Goal: Task Accomplishment & Management: Complete application form

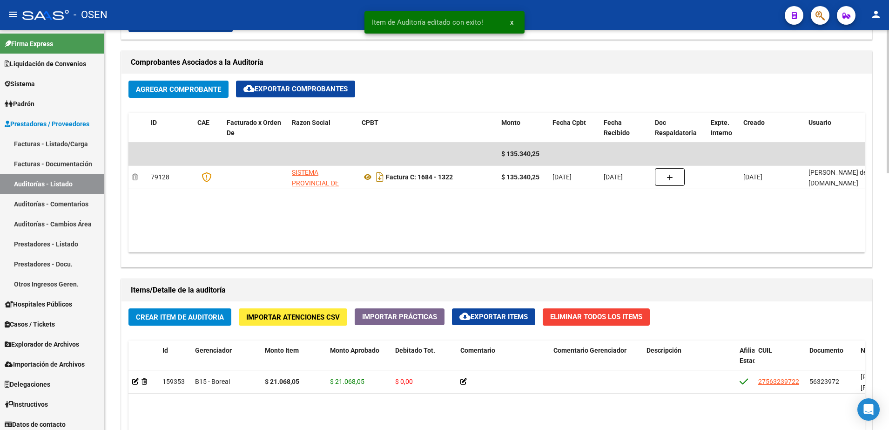
scroll to position [349, 0]
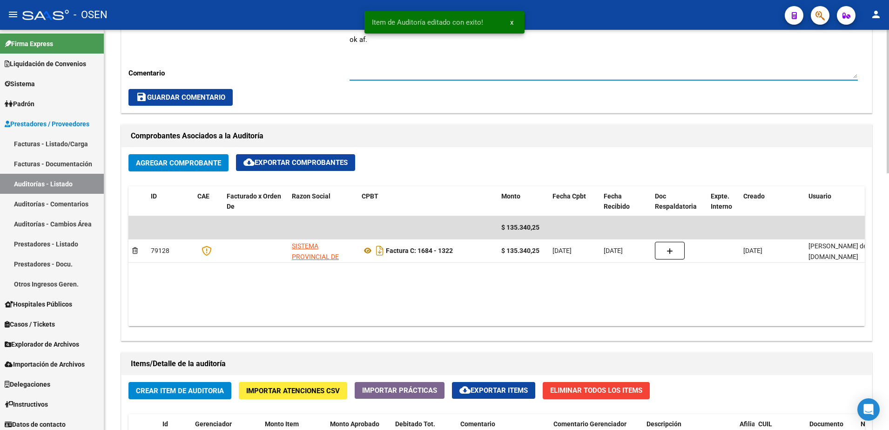
drag, startPoint x: 394, startPoint y: 46, endPoint x: 327, endPoint y: 39, distance: 67.4
click at [325, 40] on div "Cambiar de área a esta auditoría Area * Boreal - No Pagar Seleccionar area Come…" at bounding box center [496, 39] width 750 height 147
click at [223, 103] on button "save Guardar Comentario" at bounding box center [180, 97] width 104 height 17
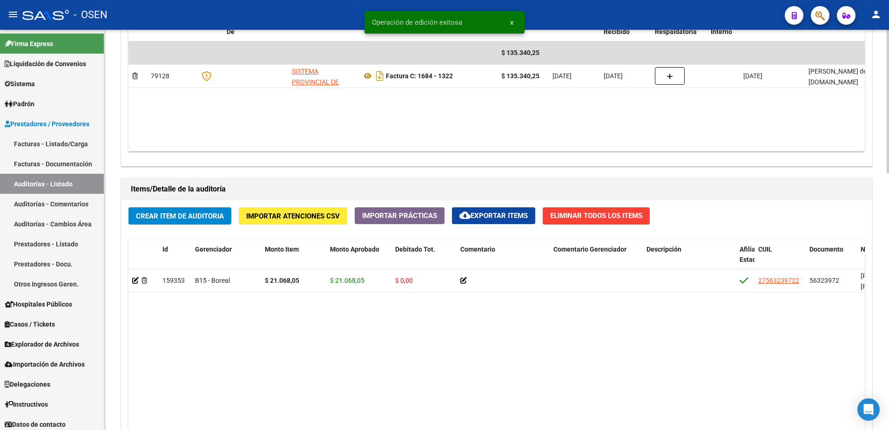
scroll to position [640, 0]
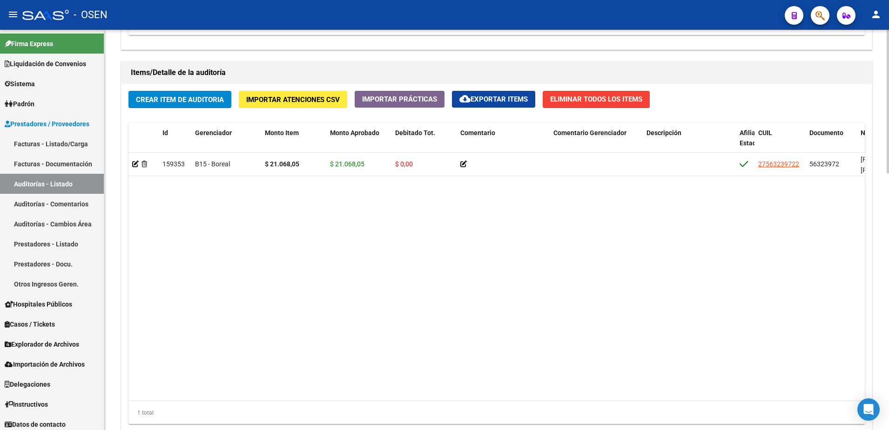
click at [205, 95] on span "Crear Item de Auditoria" at bounding box center [180, 99] width 88 height 8
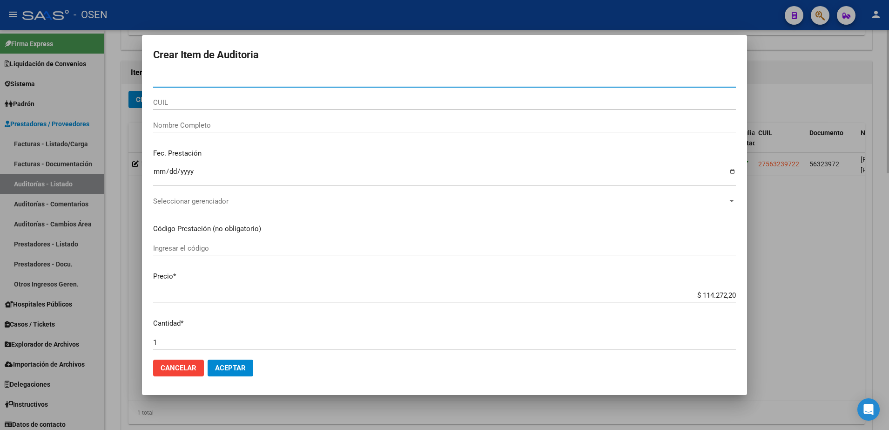
paste input "31429231"
type input "31429231"
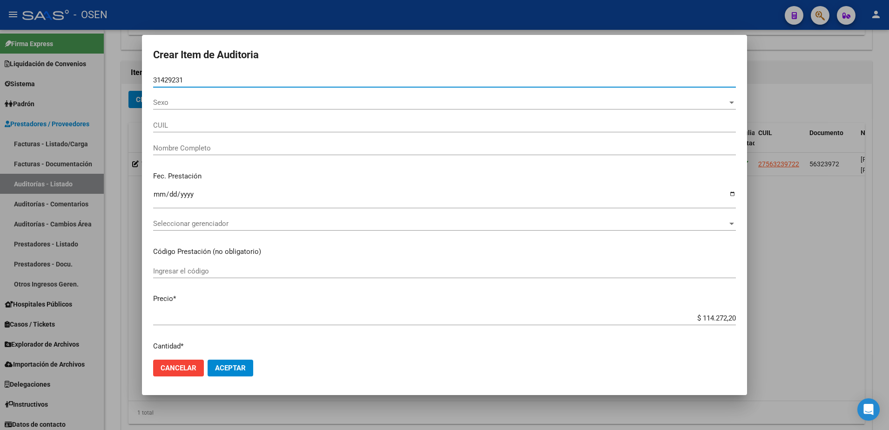
type input "20314292317"
type input "[PERSON_NAME] [PERSON_NAME]"
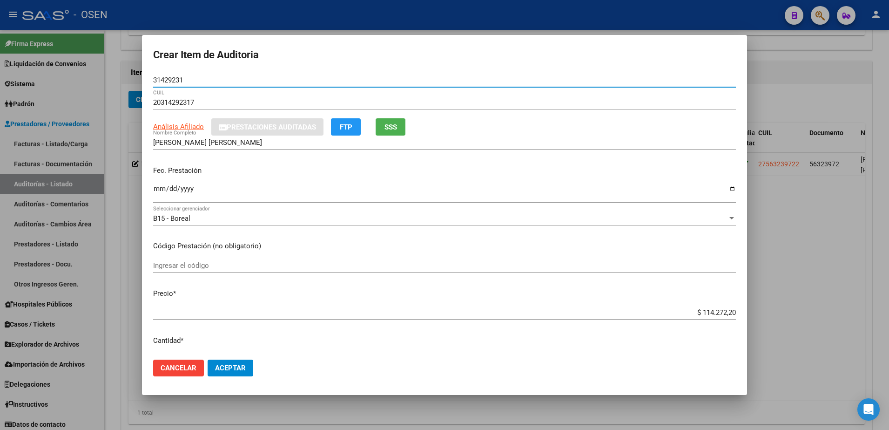
type input "31429231"
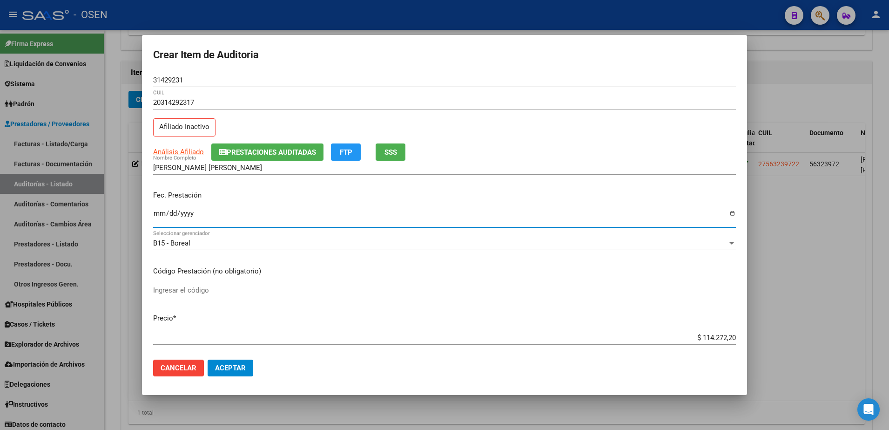
click at [162, 218] on input "Ingresar la fecha" at bounding box center [444, 216] width 583 height 15
type input "[DATE]"
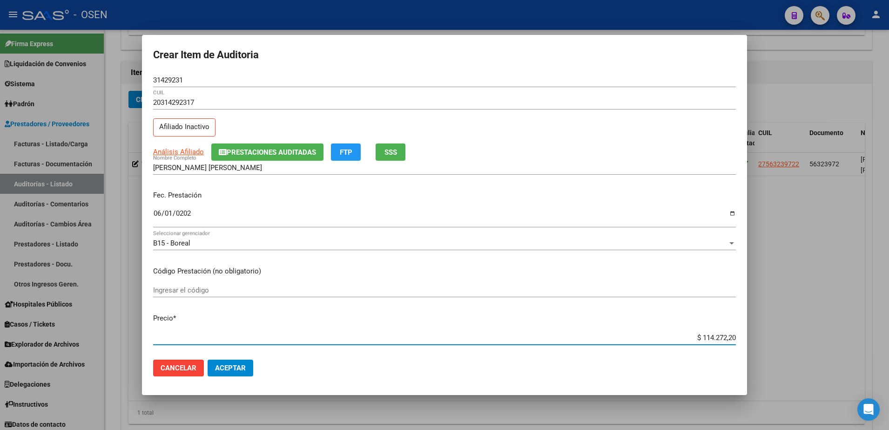
type input "$ 0,02"
type input "$ 0,21"
type input "$ 2,10"
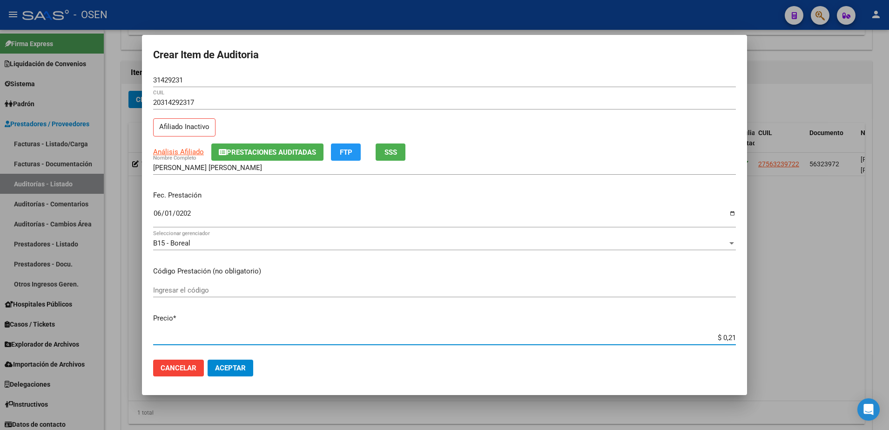
type input "$ 2,10"
type input "$ 21,06"
type input "$ 210,68"
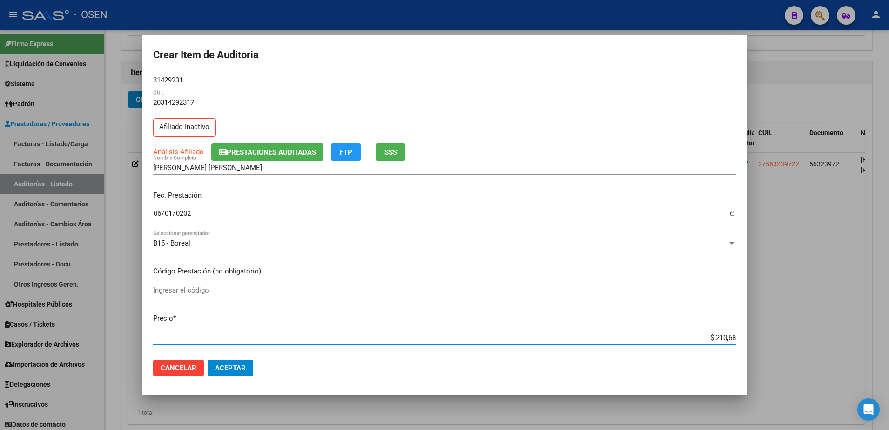
type input "$ 2.106,80"
type input "$ 21.068,05"
click at [389, 144] on button "SSS" at bounding box center [391, 151] width 30 height 17
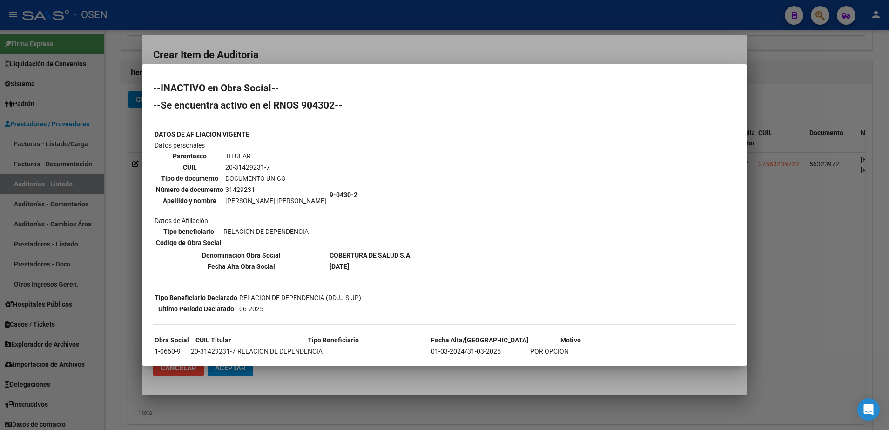
click at [192, 187] on th "Número de documento" at bounding box center [189, 189] width 68 height 10
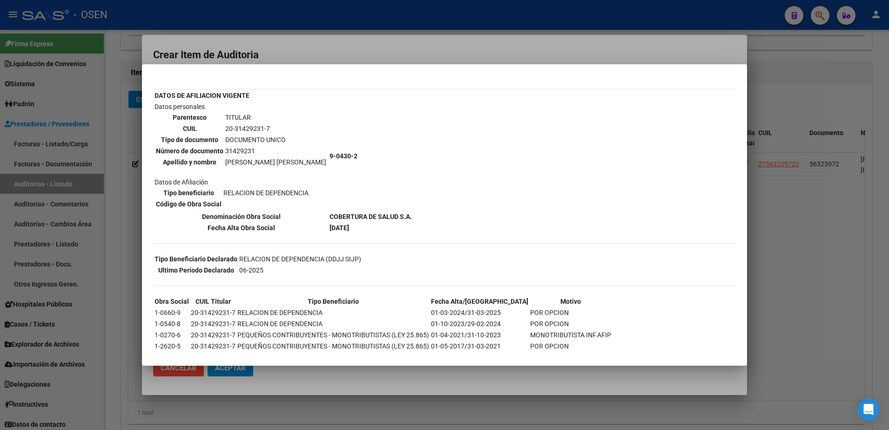
scroll to position [55, 0]
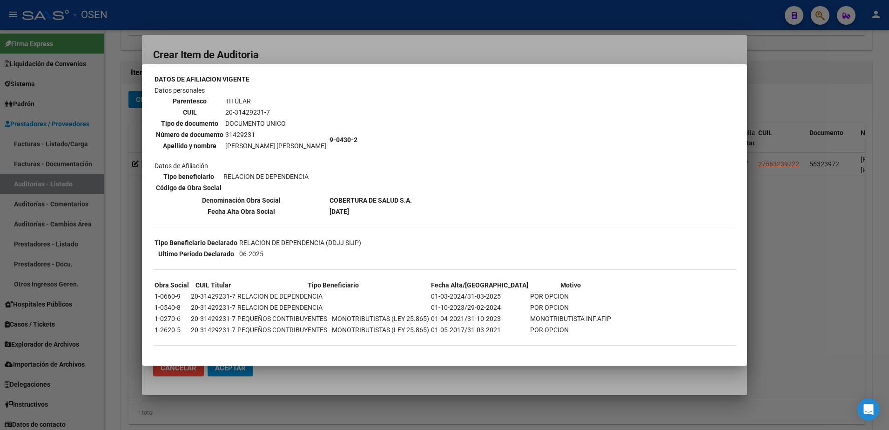
click at [705, 242] on div "--INACTIVO en Obra Social-- --Se encuentra activo en el RNOS 904302-- DATOS DE …" at bounding box center [444, 191] width 583 height 326
drag, startPoint x: 224, startPoint y: 146, endPoint x: 293, endPoint y: 143, distance: 69.0
click at [293, 143] on td "Datos personales Parentesco TITULAR CUIL 20-31429231-7 Tipo de documento DOCUME…" at bounding box center [241, 139] width 174 height 109
copy table "Parentesco TITULAR CUIL 20-31429231-7 Tipo de documento DOCUMENTO UNICO Número …"
click at [715, 149] on div "--INACTIVO en Obra Social-- --Se encuentra activo en el RNOS 904302-- DATOS DE …" at bounding box center [444, 191] width 583 height 326
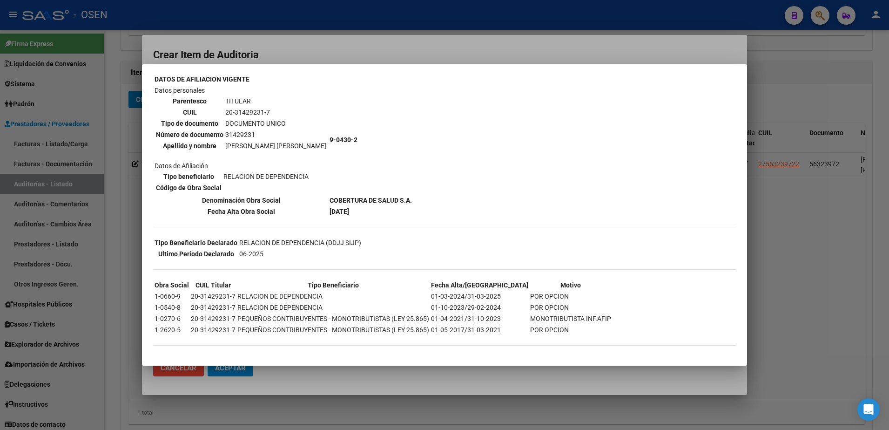
click at [691, 74] on mat-dialog-container "--INACTIVO en Obra Social-- --Se encuentra activo en el RNOS 904302-- DATOS DE …" at bounding box center [444, 215] width 605 height 302
drag, startPoint x: 525, startPoint y: 56, endPoint x: 392, endPoint y: 115, distance: 145.2
click at [525, 56] on div at bounding box center [444, 215] width 889 height 430
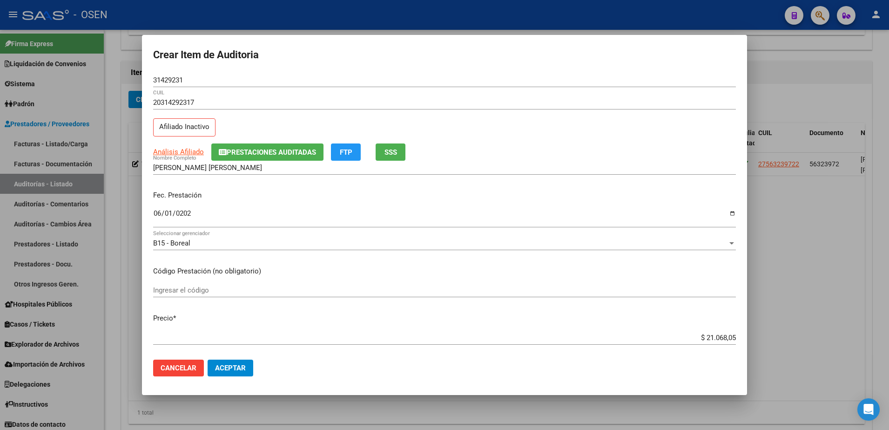
click at [182, 80] on input "31429231" at bounding box center [444, 80] width 583 height 8
click at [226, 171] on input "[PERSON_NAME] [PERSON_NAME]" at bounding box center [444, 167] width 583 height 8
paste input "31429231"
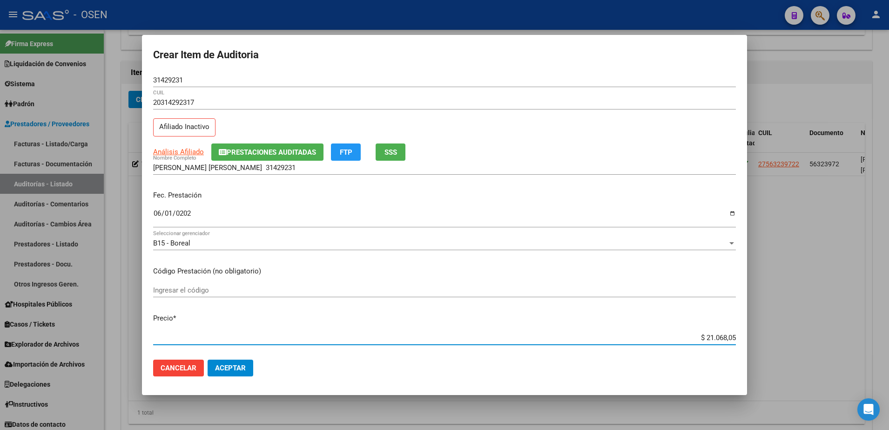
drag, startPoint x: 679, startPoint y: 334, endPoint x: 750, endPoint y: 326, distance: 72.1
click at [750, 326] on div "Crear Item de Auditoria 31429231 Nro Documento 20314292317 CUIL Afiliado Inacti…" at bounding box center [444, 215] width 889 height 430
click at [253, 169] on input "[PERSON_NAME] [PERSON_NAME] 31429231" at bounding box center [444, 167] width 583 height 8
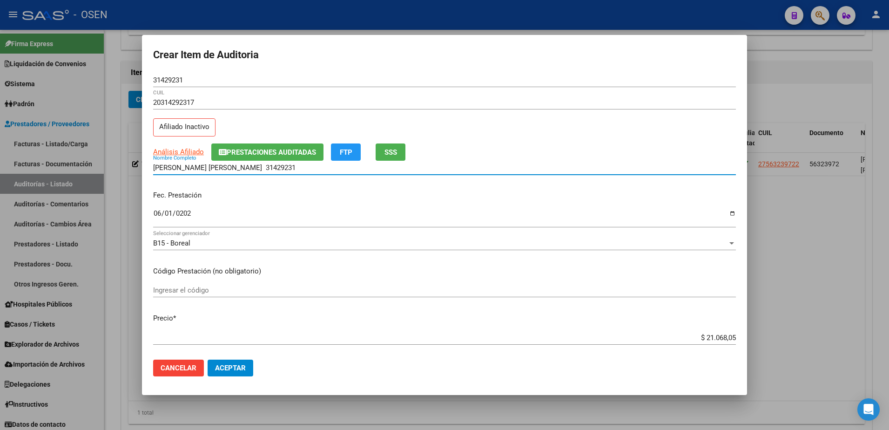
paste input "$ 21.068,05"
drag, startPoint x: 296, startPoint y: 168, endPoint x: 164, endPoint y: 173, distance: 131.4
click at [164, 173] on div "[PERSON_NAME] [PERSON_NAME] 31429231 $ 21.068,05 Nombre Completo" at bounding box center [444, 168] width 583 height 14
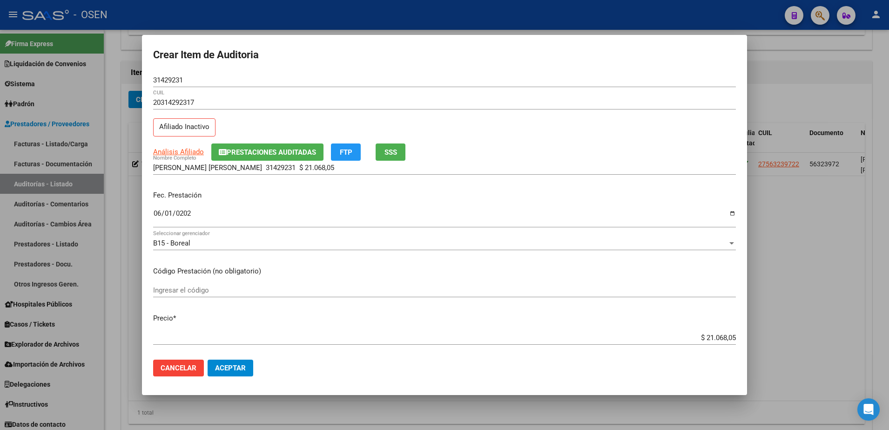
drag, startPoint x: 164, startPoint y: 173, endPoint x: 144, endPoint y: 169, distance: 20.6
click at [144, 169] on mat-dialog-content "31429231 Nro Documento 20314292317 CUIL Afiliado Inactivo Análisis Afiliado Pre…" at bounding box center [444, 212] width 605 height 279
click at [299, 167] on input "[PERSON_NAME] [PERSON_NAME] 31429231 $ 21.068,05" at bounding box center [444, 167] width 583 height 8
drag, startPoint x: 299, startPoint y: 167, endPoint x: 43, endPoint y: 171, distance: 255.6
click at [43, 171] on div "Crear Item de Auditoria 31429231 Nro Documento 20314292317 CUIL Afiliado Inacti…" at bounding box center [444, 215] width 889 height 430
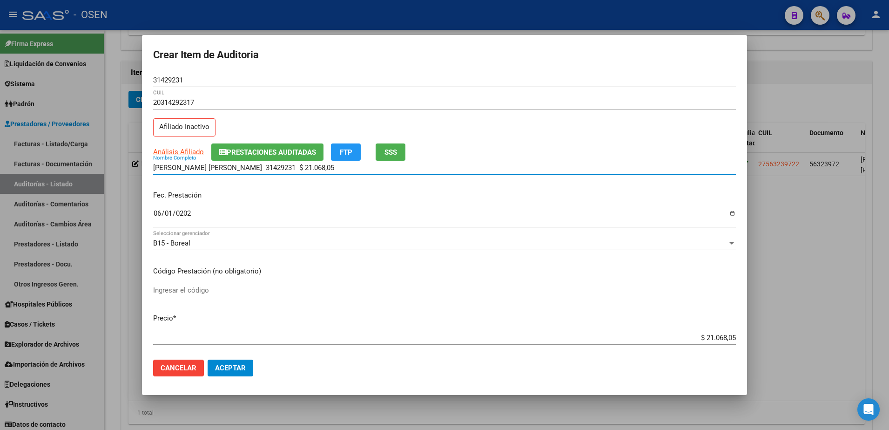
click at [291, 150] on span "Prestaciones Auditadas" at bounding box center [271, 152] width 89 height 8
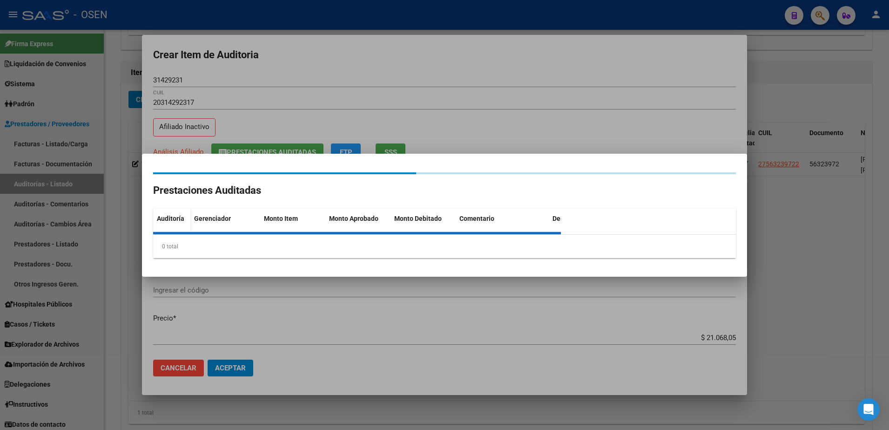
click at [314, 118] on div at bounding box center [444, 215] width 889 height 430
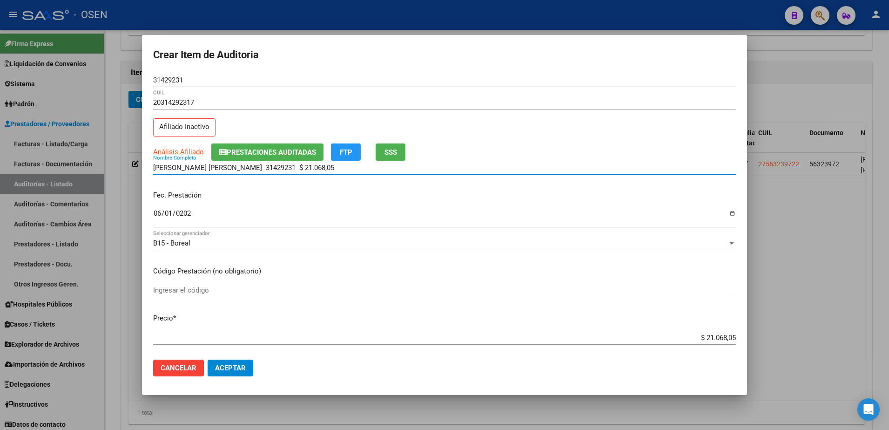
drag, startPoint x: 289, startPoint y: 169, endPoint x: 214, endPoint y: 169, distance: 74.9
click at [214, 169] on input "[PERSON_NAME] [PERSON_NAME] 31429231 $ 21.068,05" at bounding box center [444, 167] width 583 height 8
type input "[PERSON_NAME] [PERSON_NAME]"
click at [236, 367] on span "Aceptar" at bounding box center [230, 368] width 31 height 8
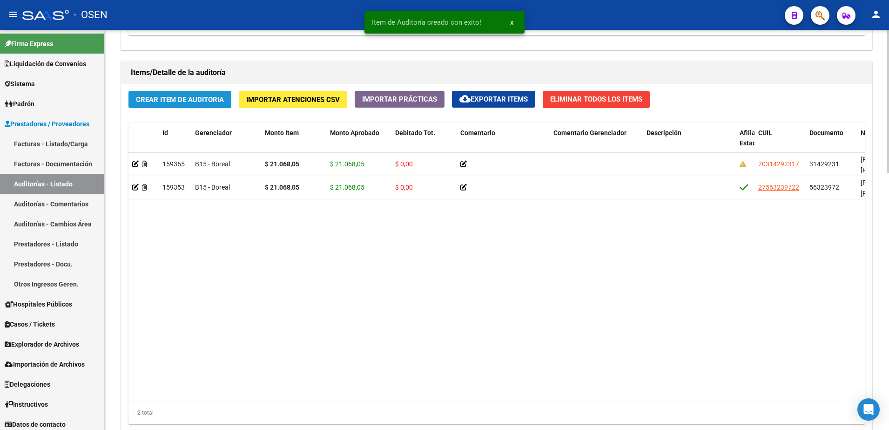
click at [218, 92] on button "Crear Item de Auditoria" at bounding box center [179, 99] width 103 height 17
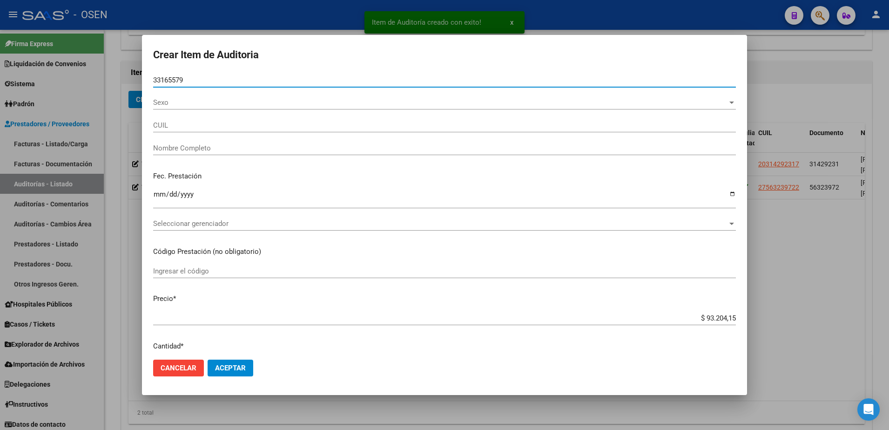
type input "33165579"
type input "20331655792"
type input "[PERSON_NAME]"
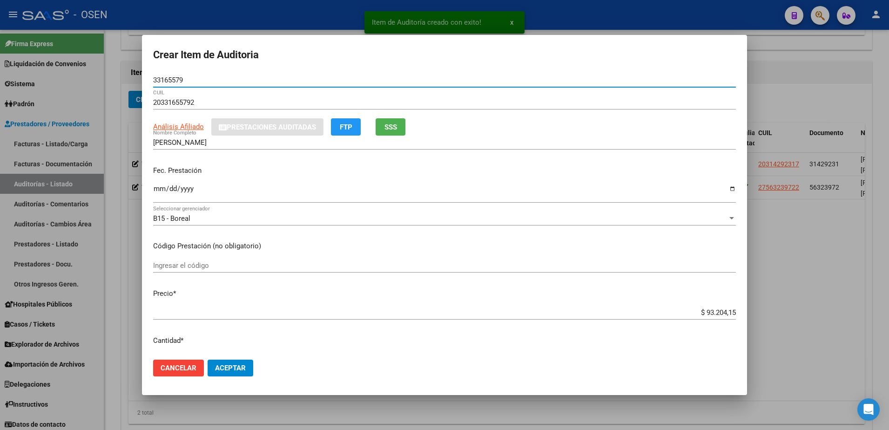
click at [163, 193] on app-form-text-field "Fec. Prestación Ingresar la fecha" at bounding box center [448, 182] width 590 height 34
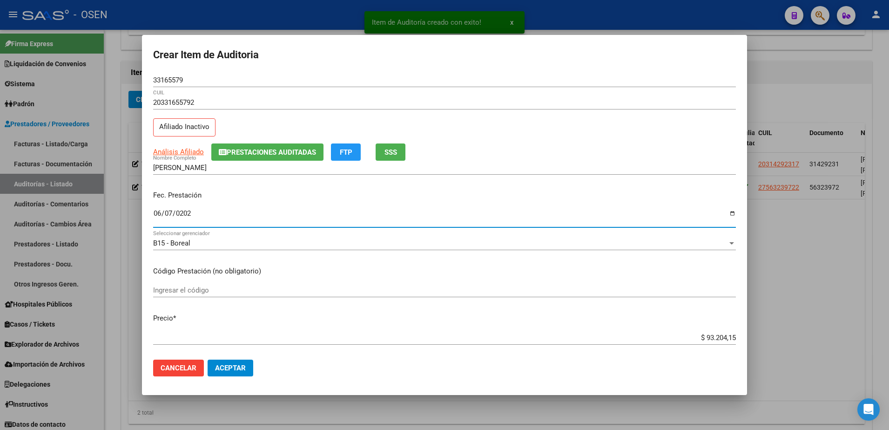
type input "[DATE]"
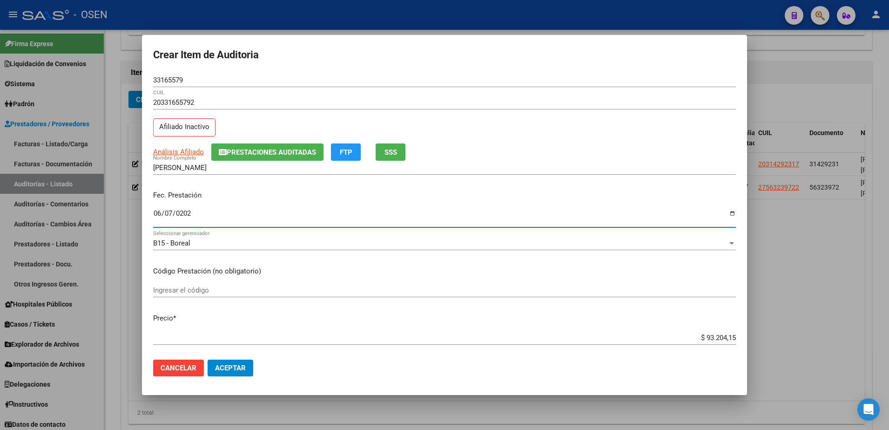
click at [721, 339] on input "$ 93.204,15" at bounding box center [444, 337] width 583 height 8
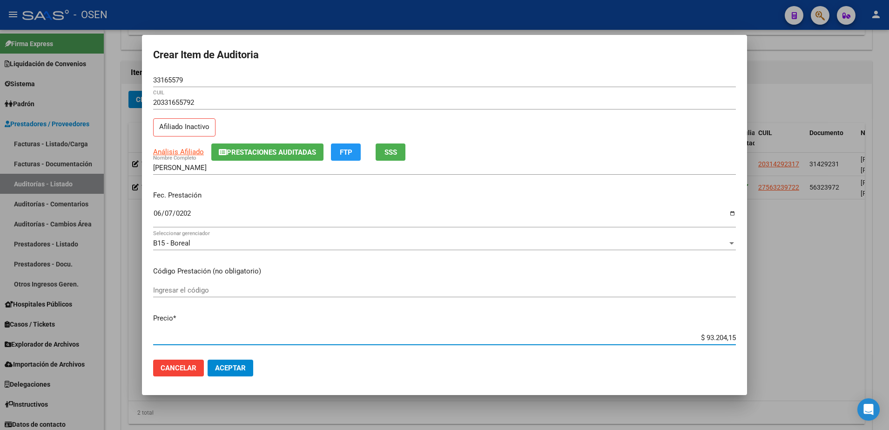
type input "$ 0,02"
type input "$ 0,21"
type input "$ 2,10"
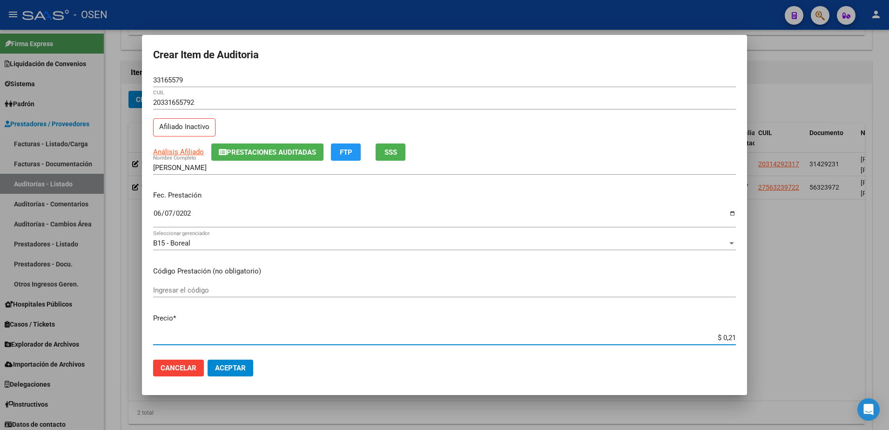
type input "$ 2,10"
type input "$ 21,06"
type input "$ 210,68"
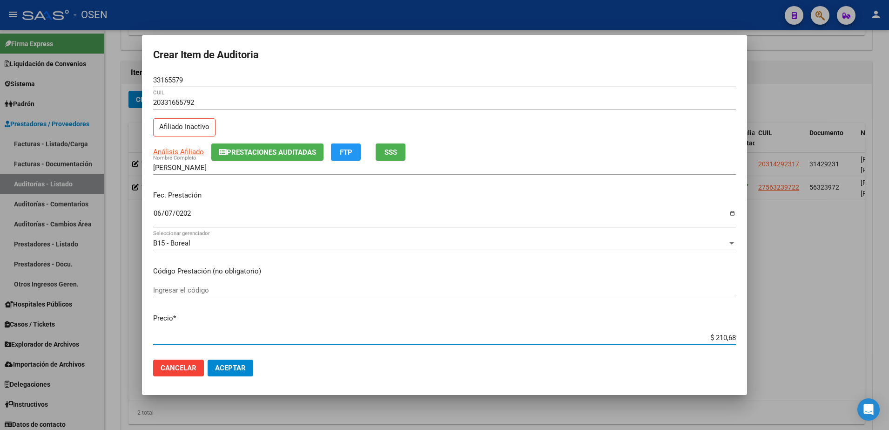
type input "$ 2.106,80"
type input "$ 21.068,05"
click at [397, 149] on span "SSS" at bounding box center [391, 152] width 13 height 8
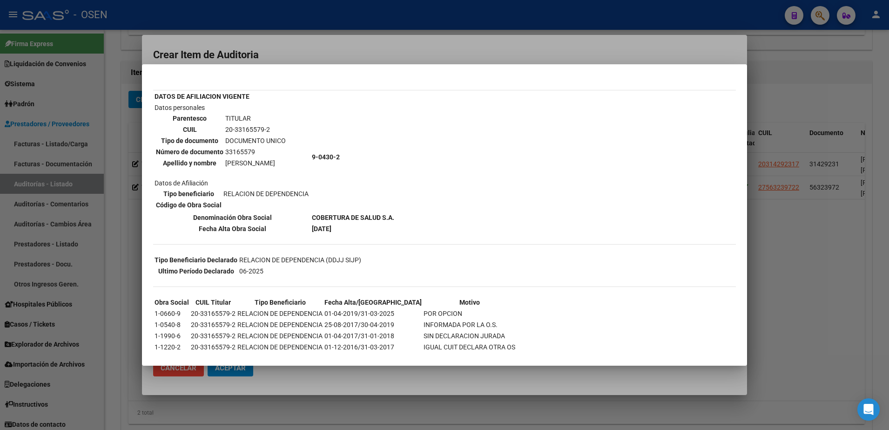
scroll to position [77, 0]
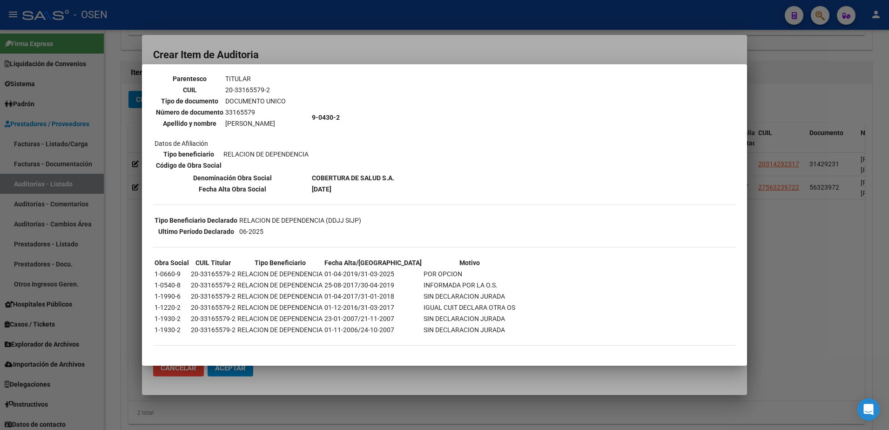
drag, startPoint x: 726, startPoint y: 197, endPoint x: 700, endPoint y: 200, distance: 26.7
click at [726, 196] on div "--INACTIVO en Obra Social-- --Se encuentra activo en el RNOS 904302-- DATOS DE …" at bounding box center [444, 180] width 583 height 349
drag, startPoint x: 290, startPoint y: 123, endPoint x: 223, endPoint y: 119, distance: 68.1
click at [223, 119] on tr "Apellido y nombre [PERSON_NAME]" at bounding box center [220, 123] width 131 height 10
copy tr "[PERSON_NAME]"
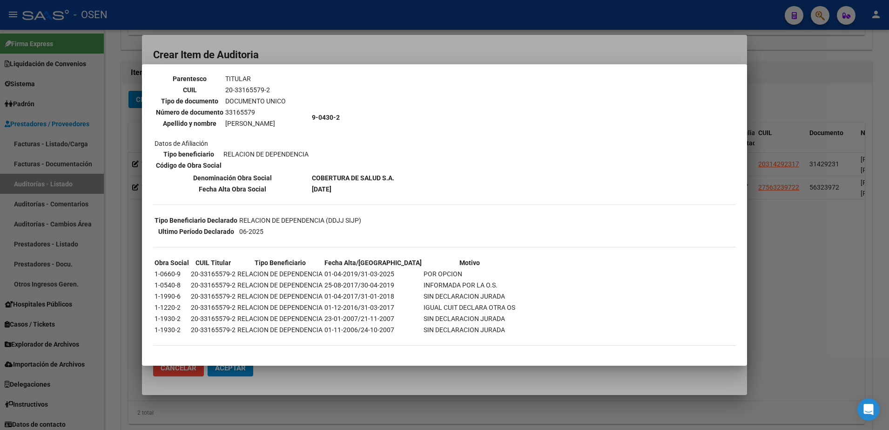
click at [707, 136] on div "--INACTIVO en Obra Social-- --Se encuentra activo en el RNOS 904302-- DATOS DE …" at bounding box center [444, 180] width 583 height 349
click at [610, 17] on div at bounding box center [444, 215] width 889 height 430
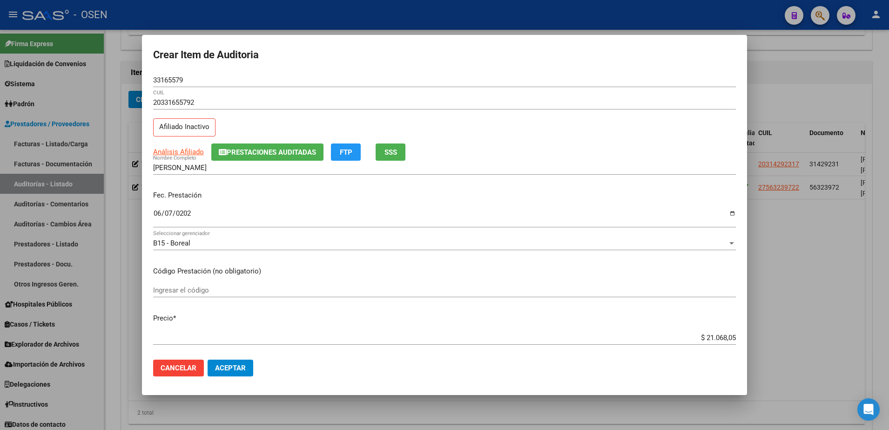
click at [169, 68] on form "Crear Item de Auditoria 33165579 Nro Documento 20331655792 CUIL Afiliado Inacti…" at bounding box center [444, 215] width 583 height 338
click at [174, 79] on input "33165579" at bounding box center [444, 80] width 583 height 8
click at [239, 162] on div "[PERSON_NAME] Nombre Completo" at bounding box center [444, 168] width 583 height 14
click at [242, 169] on input "[PERSON_NAME]" at bounding box center [444, 167] width 583 height 8
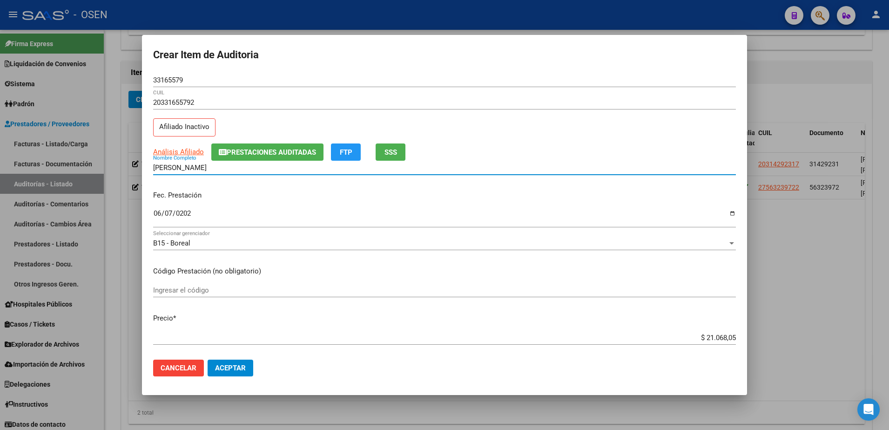
click at [233, 166] on input "[PERSON_NAME]" at bounding box center [444, 167] width 583 height 8
paste input "33165579"
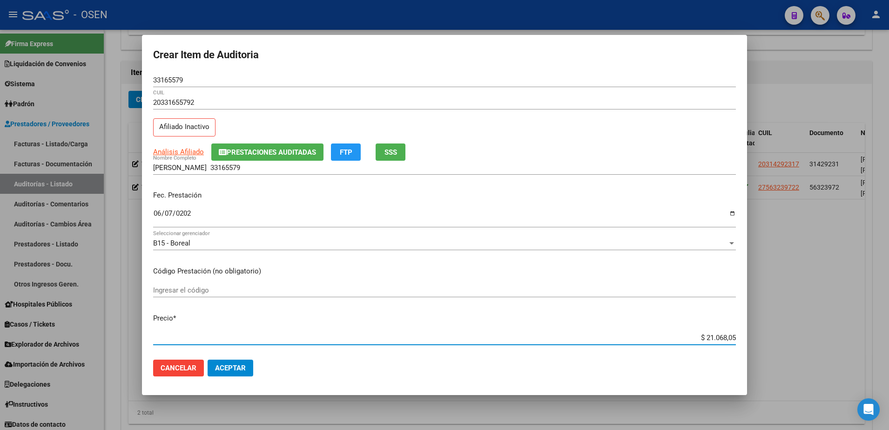
drag, startPoint x: 691, startPoint y: 333, endPoint x: 747, endPoint y: 326, distance: 56.2
click at [747, 326] on mat-dialog-content "33165579 Nro Documento 20331655792 CUIL Afiliado Inactivo Análisis Afiliado Pre…" at bounding box center [444, 212] width 605 height 279
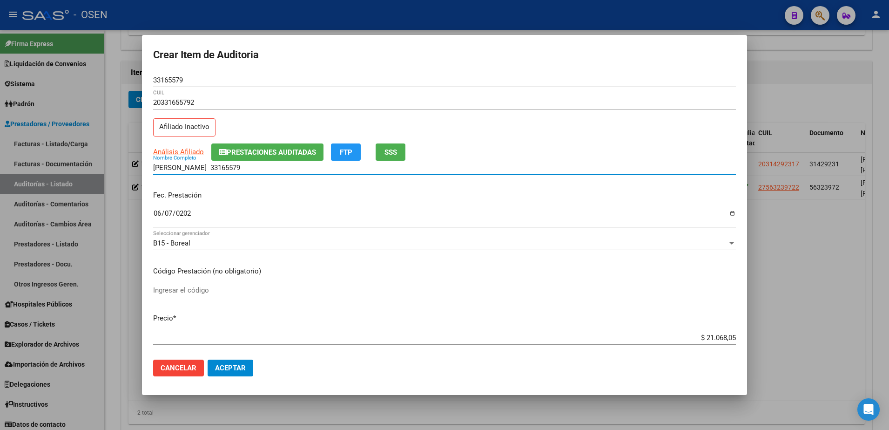
click at [279, 164] on input "[PERSON_NAME] 33165579" at bounding box center [444, 167] width 583 height 8
click at [268, 165] on input "[PERSON_NAME] 33165579" at bounding box center [444, 167] width 583 height 8
paste input "$ 21.068,05"
type input "[PERSON_NAME] 33165579 $ 21.068,05"
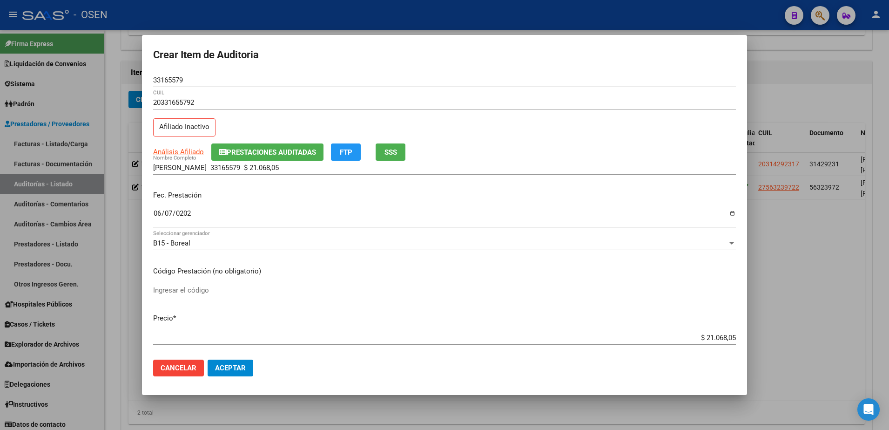
drag, startPoint x: 324, startPoint y: 162, endPoint x: 206, endPoint y: 183, distance: 119.6
click at [206, 183] on mat-dialog-content "33165579 Nro Documento 20331655792 CUIL Afiliado Inactivo Análisis Afiliado Pre…" at bounding box center [444, 212] width 605 height 279
drag, startPoint x: 206, startPoint y: 183, endPoint x: 317, endPoint y: 167, distance: 112.4
click at [321, 165] on input "[PERSON_NAME] 33165579 $ 21.068,05" at bounding box center [444, 167] width 583 height 8
click at [302, 172] on div "[PERSON_NAME] 33165579 $ 21.068,05 Nombre Completo" at bounding box center [444, 168] width 583 height 14
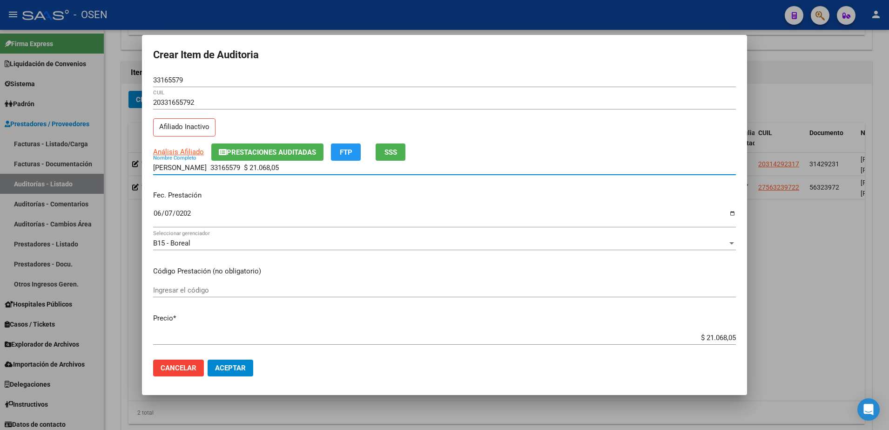
drag, startPoint x: 311, startPoint y: 167, endPoint x: 67, endPoint y: 170, distance: 244.4
click at [67, 170] on div "Crear Item de Auditoria 33165579 Nro Documento 20331655792 CUIL Afiliado Inacti…" at bounding box center [444, 215] width 889 height 430
